Goal: Task Accomplishment & Management: Use online tool/utility

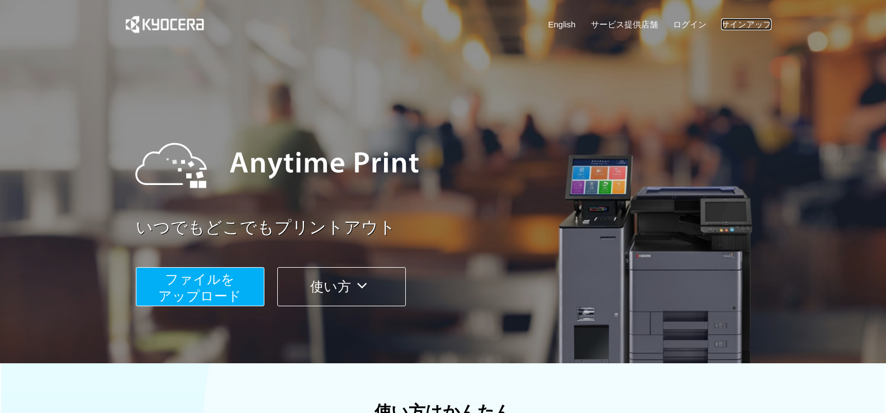
click at [748, 23] on link "サインアップ" at bounding box center [746, 24] width 50 height 12
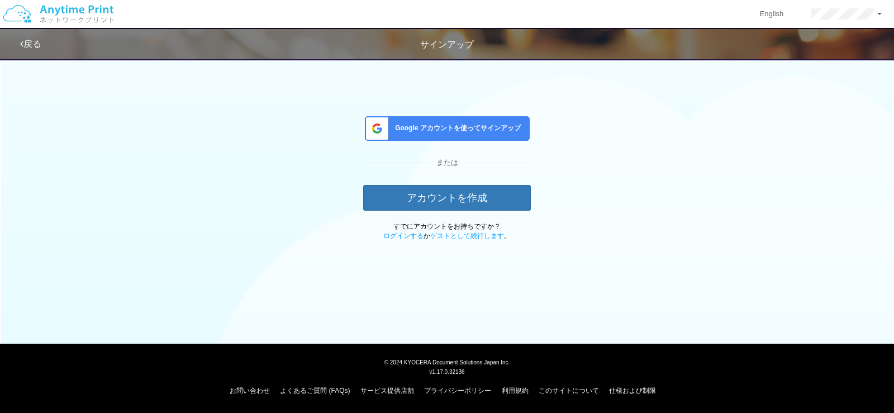
click at [498, 136] on div "Google アカウントを使ってサインアップ" at bounding box center [447, 128] width 165 height 25
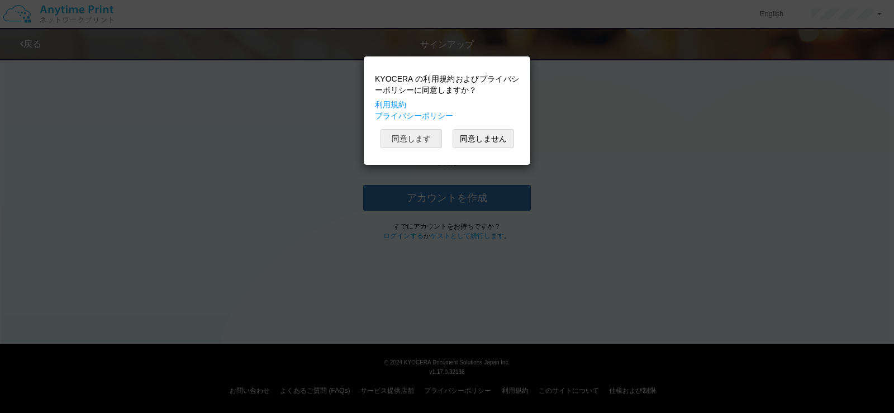
click at [432, 138] on button "同意します" at bounding box center [410, 138] width 61 height 19
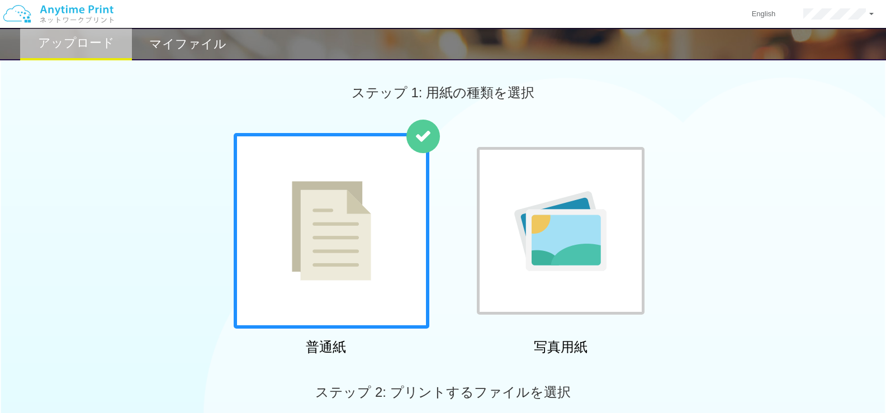
click at [191, 46] on h2 "マイファイル" at bounding box center [187, 43] width 77 height 13
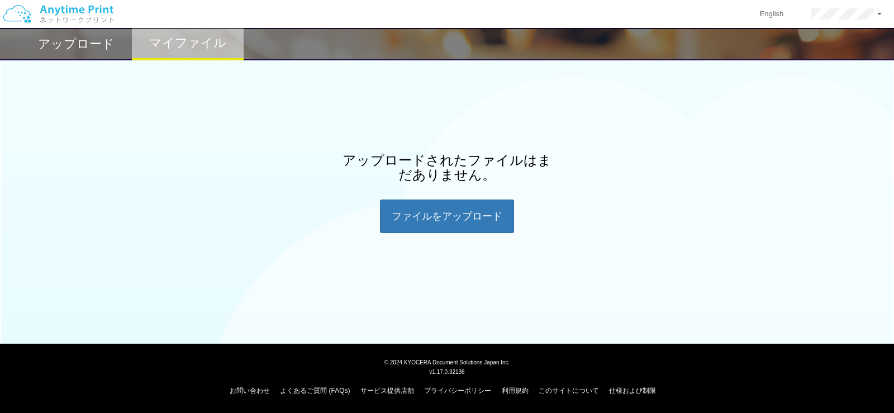
click at [87, 48] on h2 "アップロード" at bounding box center [76, 43] width 77 height 13
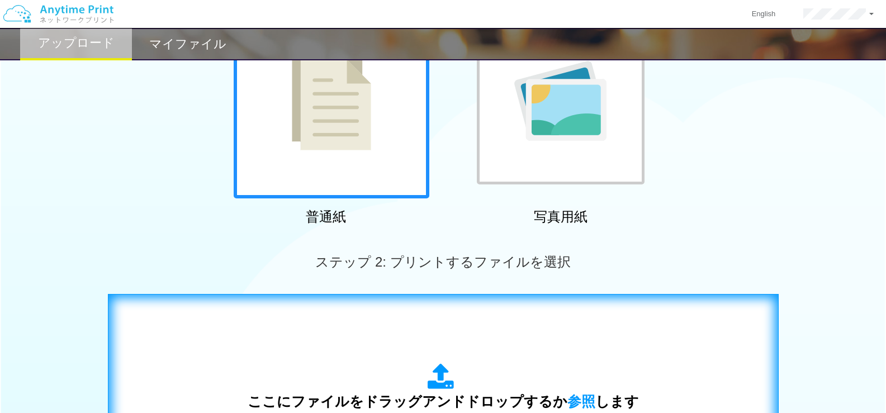
scroll to position [242, 0]
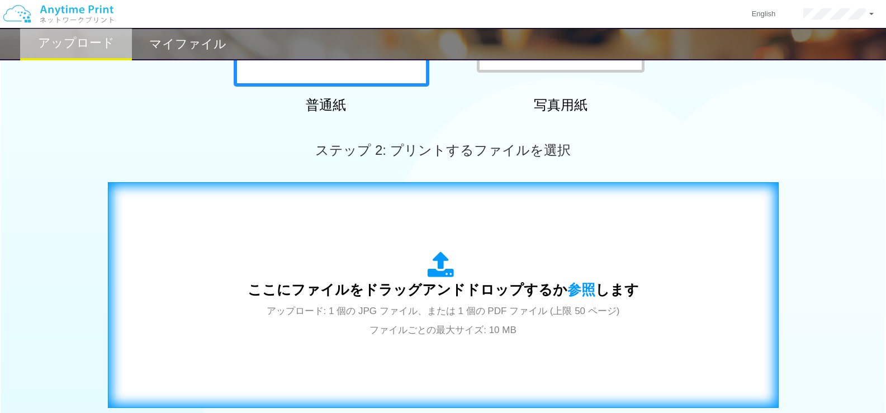
click at [445, 282] on span "ここにファイルをドラッグアンドドロップするか 参照 します" at bounding box center [443, 290] width 391 height 16
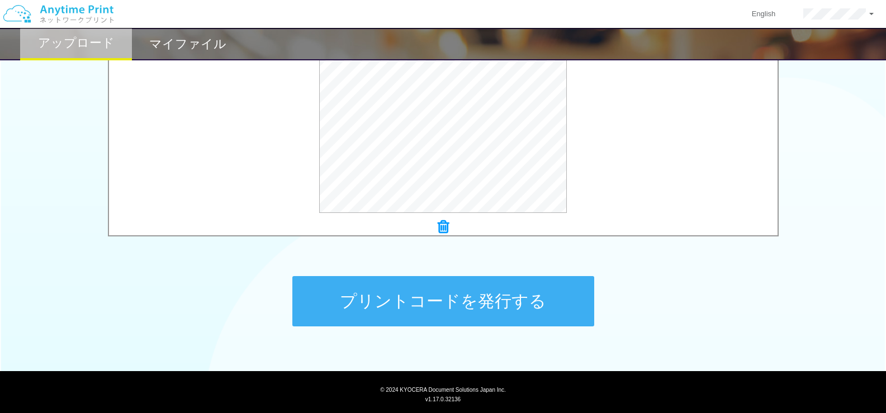
scroll to position [429, 0]
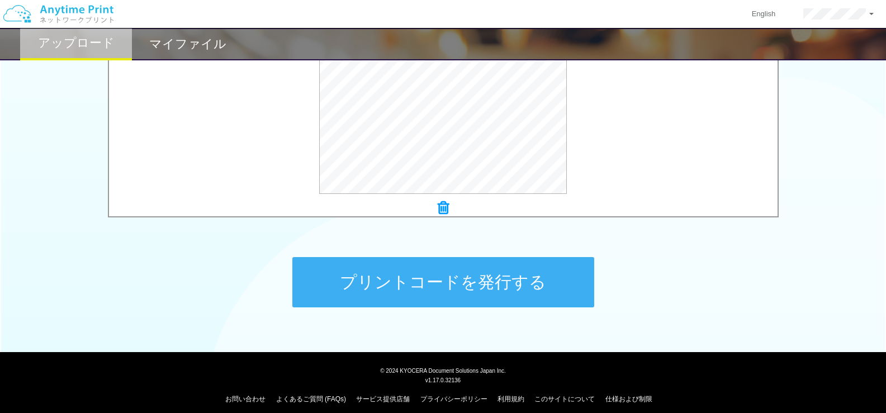
click at [456, 294] on button "プリントコードを発行する" at bounding box center [443, 282] width 302 height 50
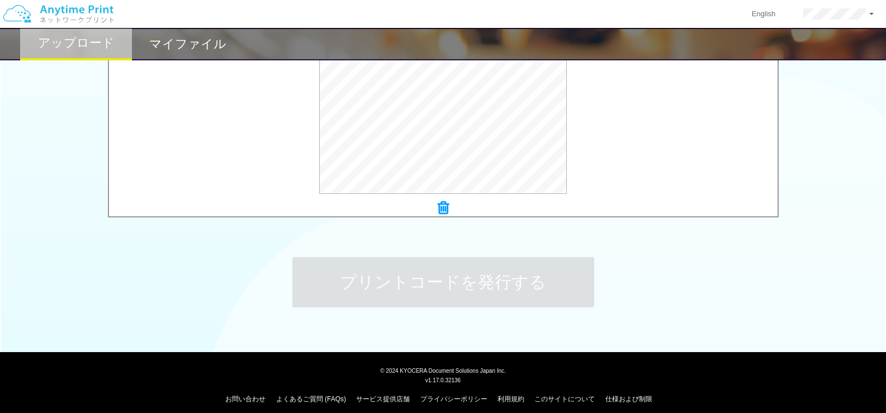
scroll to position [0, 0]
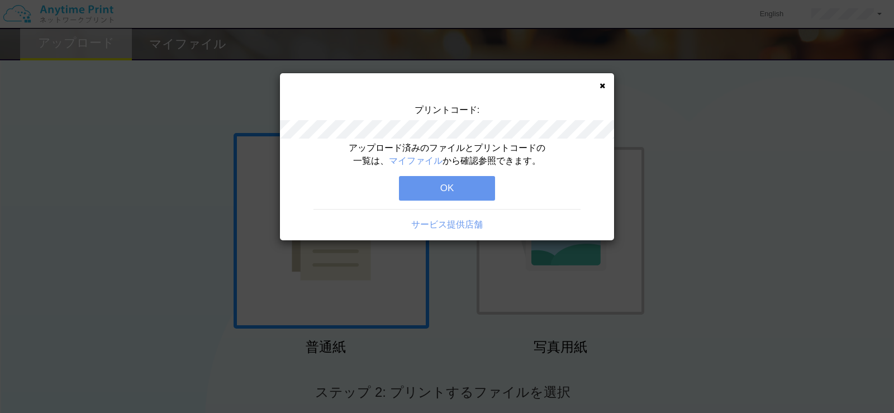
click at [465, 189] on button "OK" at bounding box center [447, 188] width 96 height 25
